Goal: Obtain resource: Download file/media

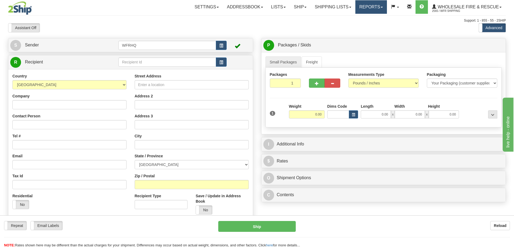
click at [366, 10] on link "Reports" at bounding box center [371, 6] width 32 height 13
click at [353, 19] on span "Standard" at bounding box center [350, 19] width 15 height 4
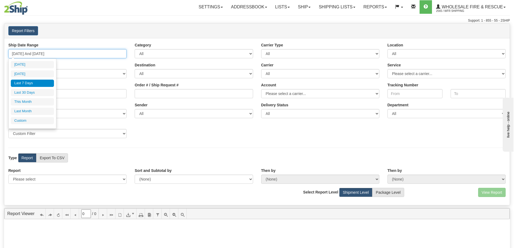
click at [14, 52] on input "[DATE] And [DATE]" at bounding box center [67, 53] width 118 height 9
click at [32, 74] on li "[DATE]" at bounding box center [32, 73] width 43 height 7
type input "09/04/2025 And 09/04/2025"
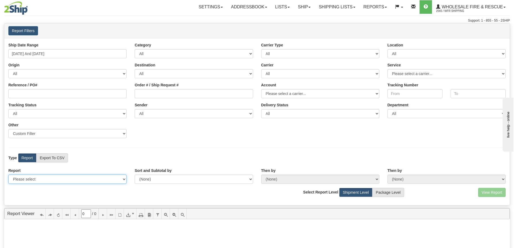
click at [54, 178] on select "Please select 1 Line Shipment Report Address Detail Basic Shipment Overview Can…" at bounding box center [67, 178] width 118 height 9
select select "Users\Full Reference Detail.trdx"
click at [8, 174] on select "Please select 1 Line Shipment Report Address Detail Basic Shipment Overview Can…" at bounding box center [67, 178] width 118 height 9
click at [489, 189] on button "View Report" at bounding box center [492, 192] width 28 height 9
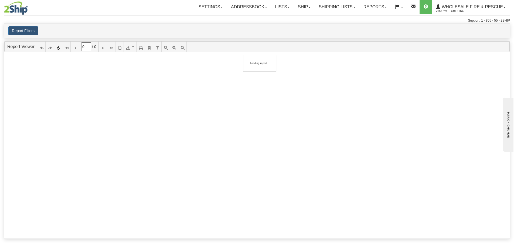
type input "1"
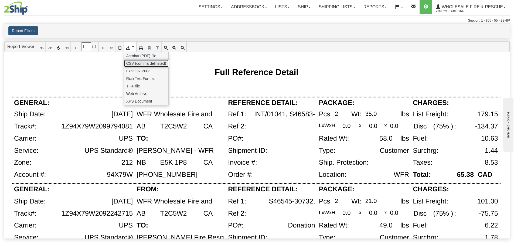
click at [138, 65] on span "CSV (comma delimited)" at bounding box center [146, 63] width 40 height 5
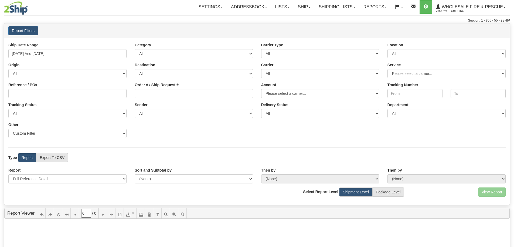
select select "Users\Full Reference Detail.trdx"
